Goal: Browse casually

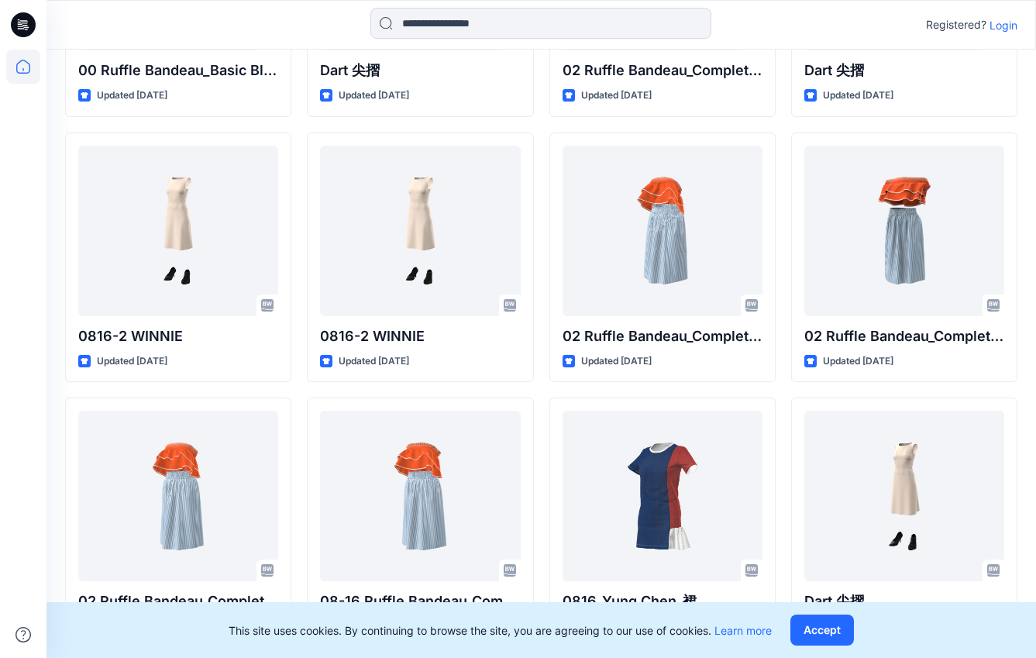
scroll to position [765, 0]
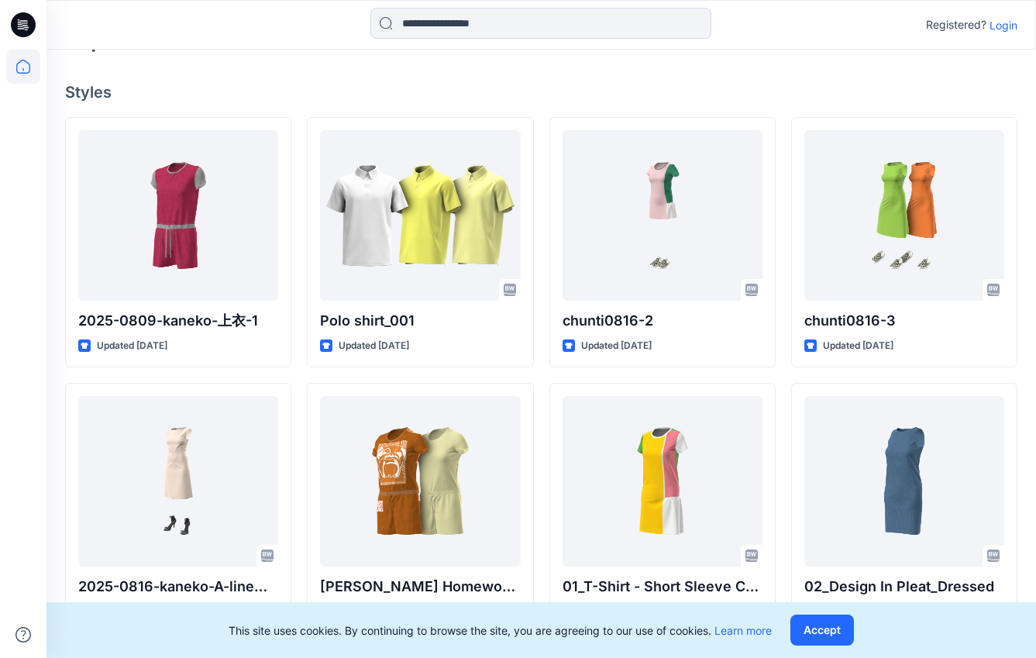
scroll to position [315, 0]
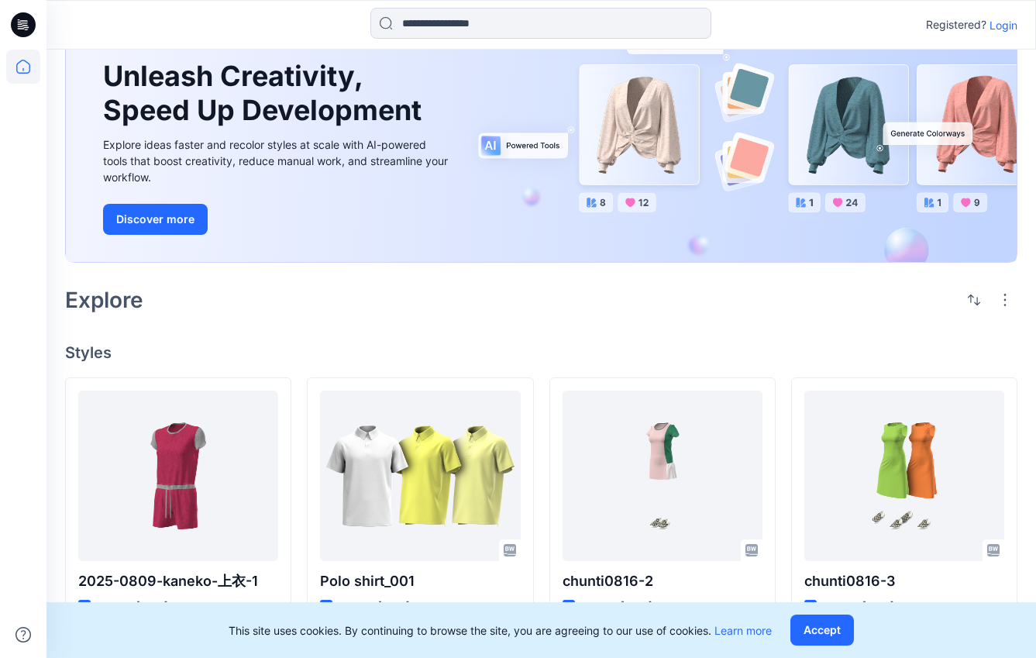
scroll to position [155, 0]
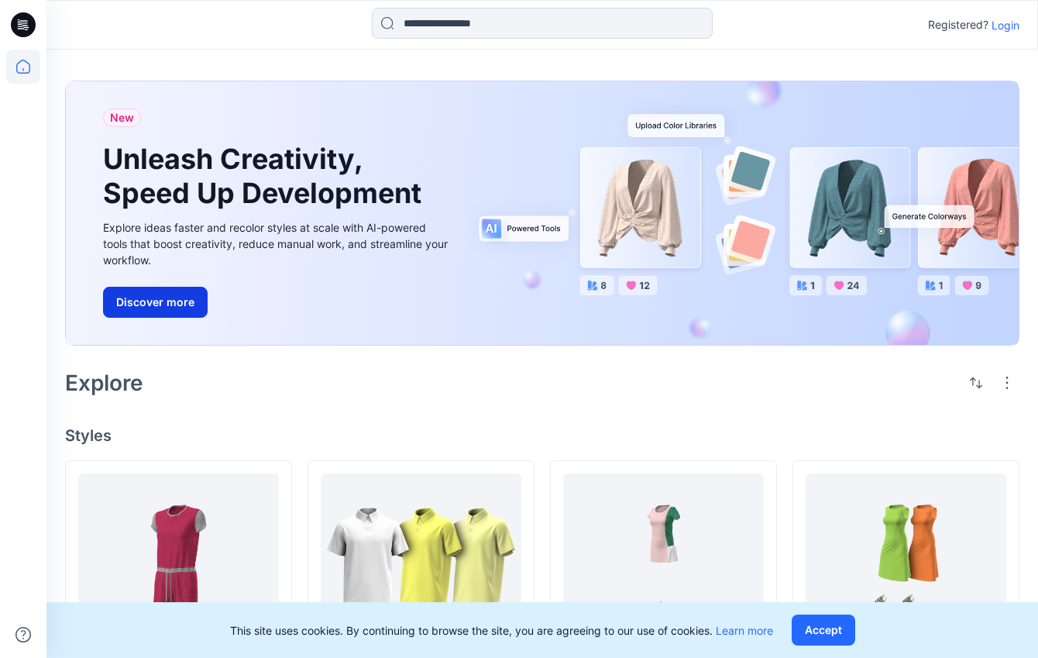
click at [170, 308] on button "Discover more" at bounding box center [155, 302] width 105 height 31
